Goal: Book appointment/travel/reservation

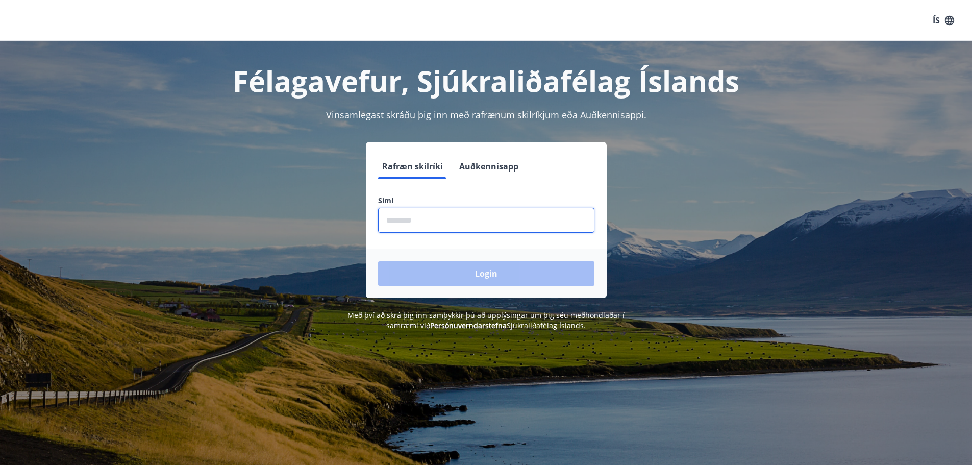
click at [483, 216] on input "phone" at bounding box center [486, 220] width 216 height 25
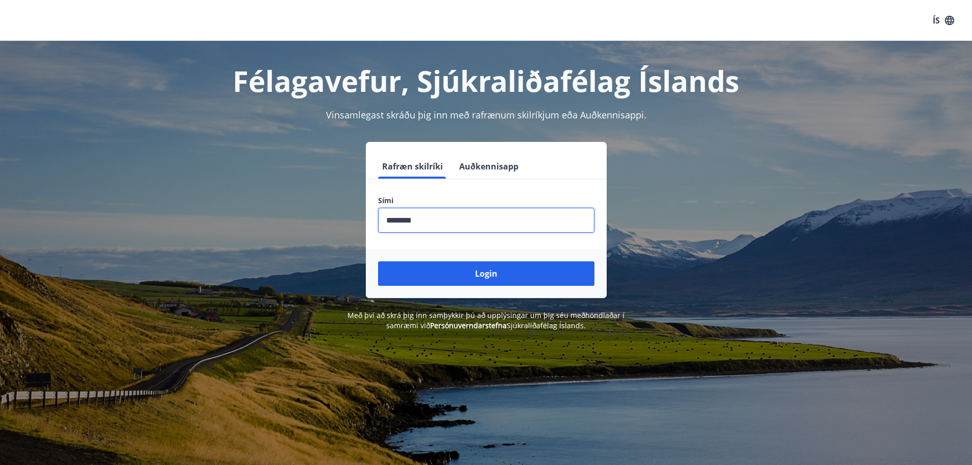
type input "********"
click at [378, 261] on button "Login" at bounding box center [486, 273] width 216 height 24
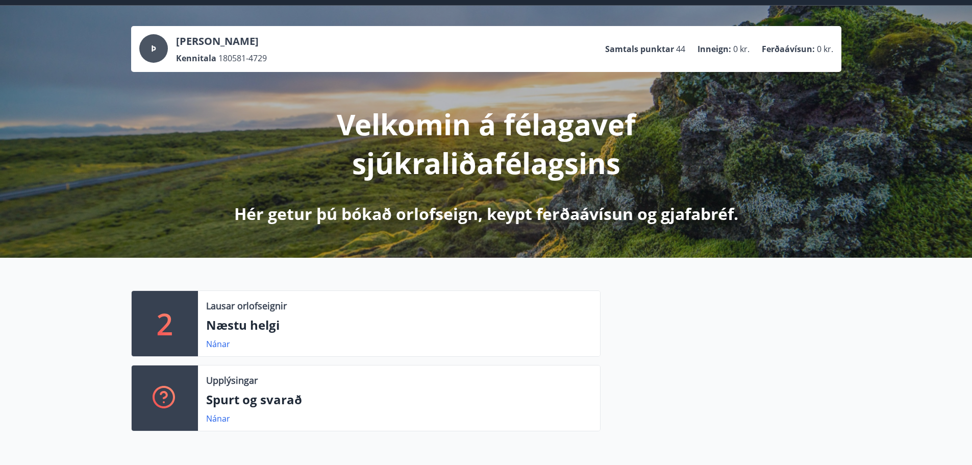
scroll to position [102, 0]
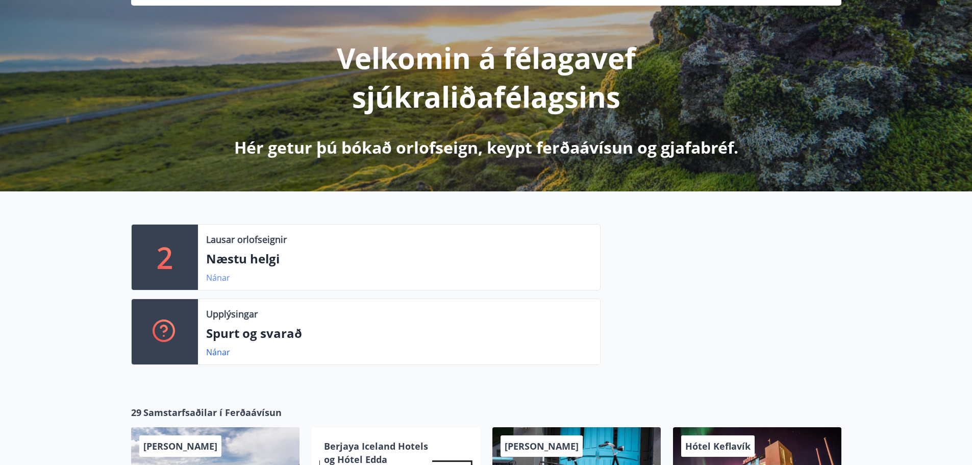
click at [208, 278] on link "Nánar" at bounding box center [218, 277] width 24 height 11
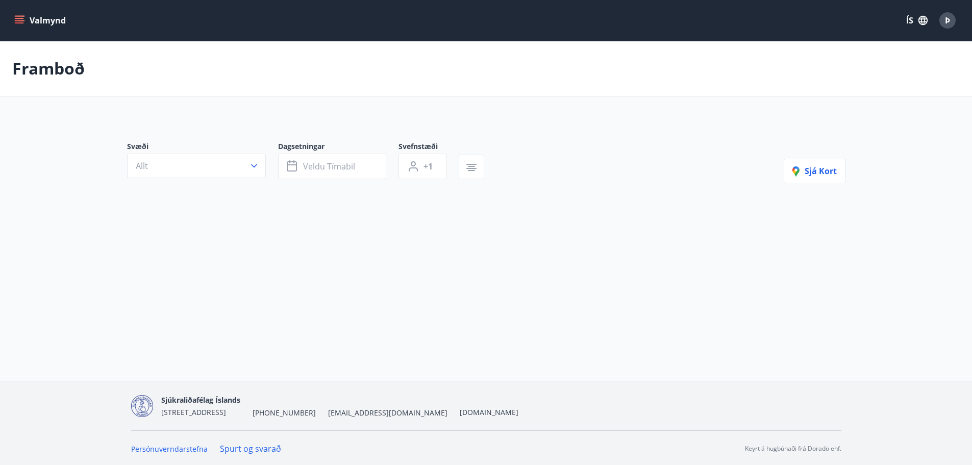
type input "*"
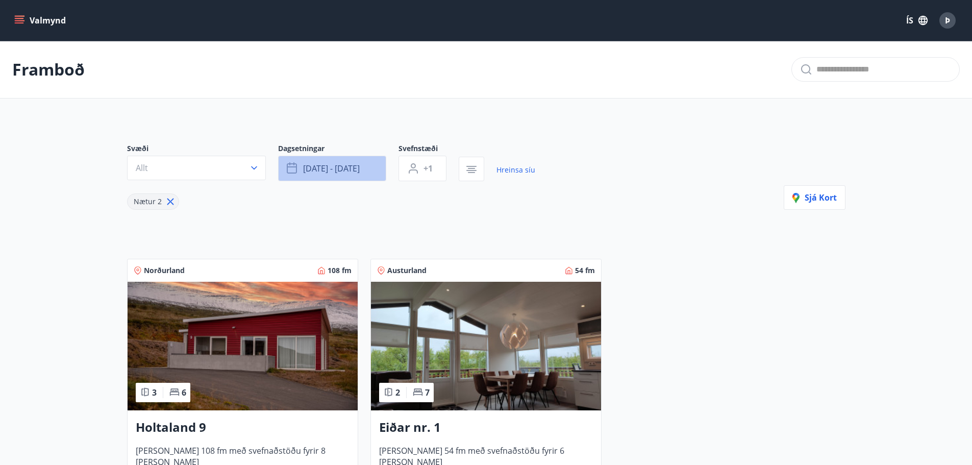
click at [316, 164] on span "[DATE] - [DATE]" at bounding box center [331, 168] width 57 height 11
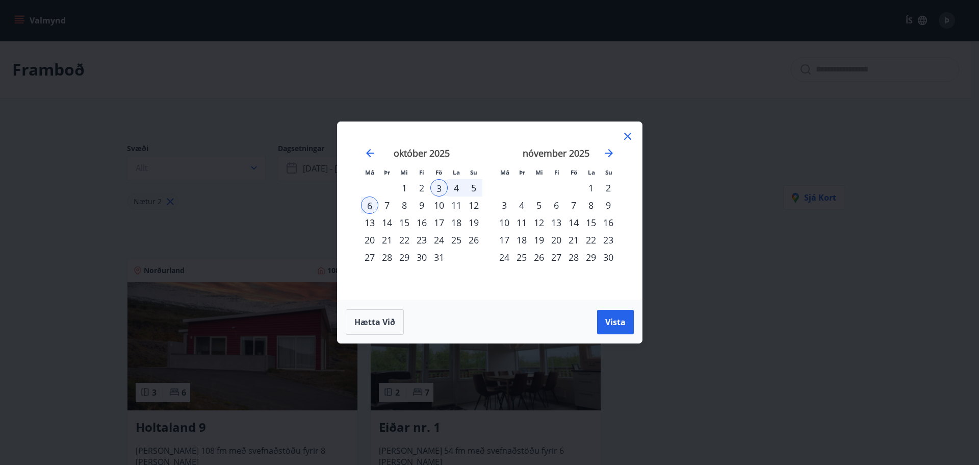
click at [439, 220] on div "17" at bounding box center [438, 222] width 17 height 17
click at [369, 239] on div "20" at bounding box center [369, 239] width 17 height 17
click at [614, 315] on button "Vista" at bounding box center [615, 322] width 37 height 24
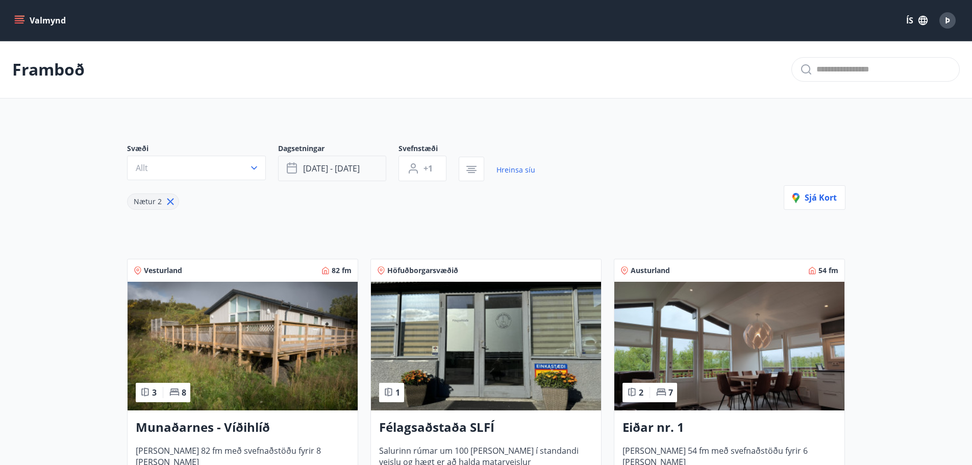
click at [337, 165] on span "[DATE] - [DATE]" at bounding box center [331, 168] width 57 height 11
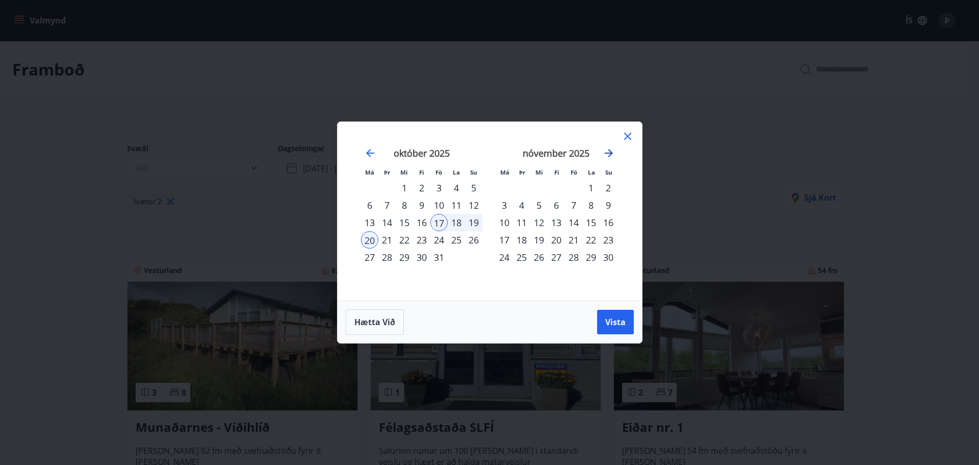
click at [610, 152] on icon "Move forward to switch to the next month." at bounding box center [609, 153] width 8 height 8
click at [610, 152] on icon "Move forward to switch to the next month." at bounding box center [609, 153] width 12 height 12
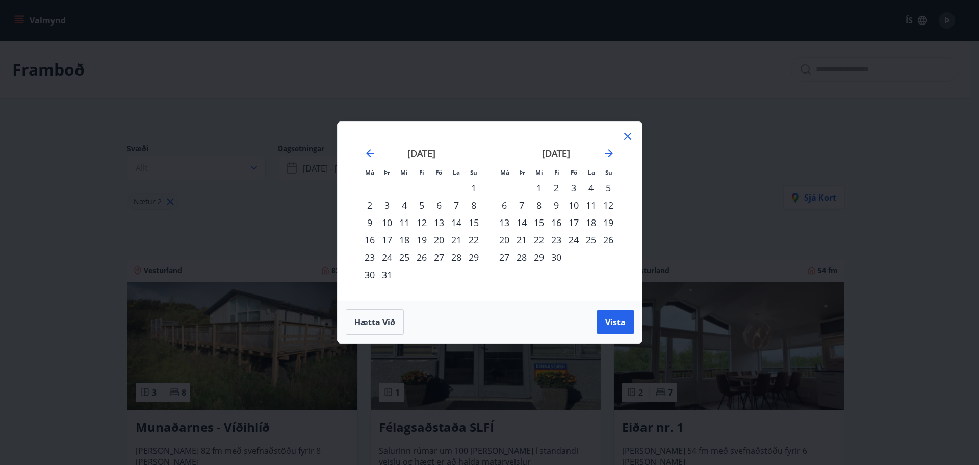
click at [554, 187] on div "2" at bounding box center [556, 187] width 17 height 17
click at [504, 206] on div "6" at bounding box center [504, 204] width 17 height 17
click at [616, 324] on span "Vista" at bounding box center [615, 321] width 20 height 11
